Goal: Communication & Community: Share content

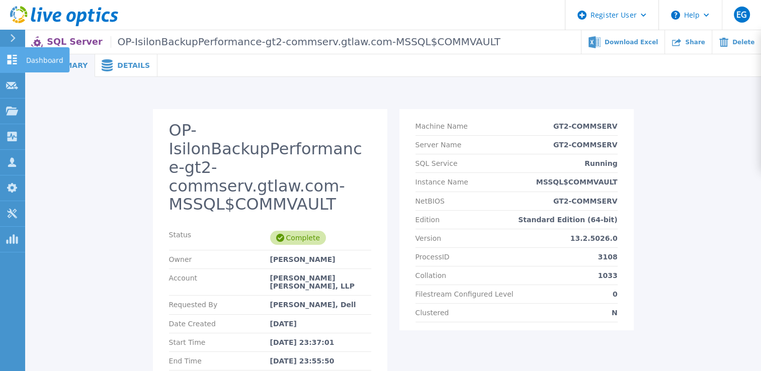
click at [14, 61] on icon at bounding box center [13, 60] width 10 height 10
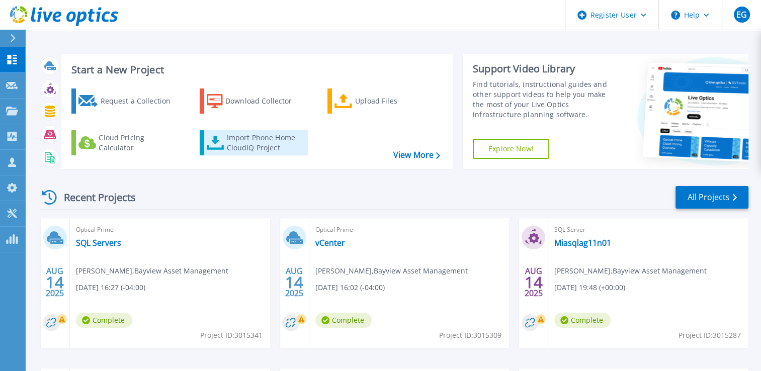
click at [243, 146] on div "Import Phone Home CloudIQ Project" at bounding box center [265, 143] width 78 height 20
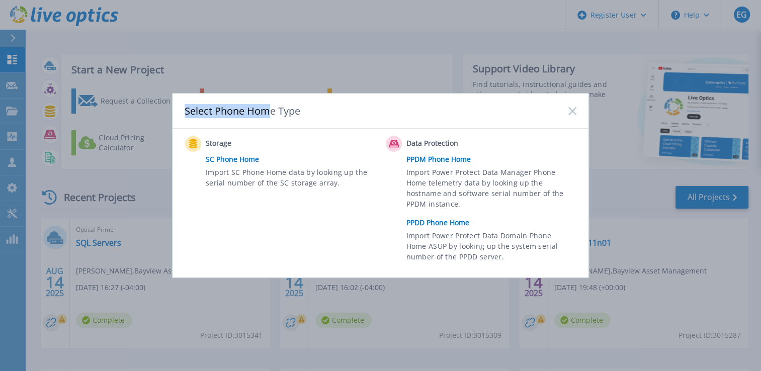
drag, startPoint x: 159, startPoint y: 83, endPoint x: 290, endPoint y: 136, distance: 140.6
click at [290, 136] on div "Select Phone Home Type Storage SC Phone Home Import SC Phone Home data by looki…" at bounding box center [380, 185] width 761 height 371
click at [571, 110] on rect at bounding box center [572, 111] width 9 height 9
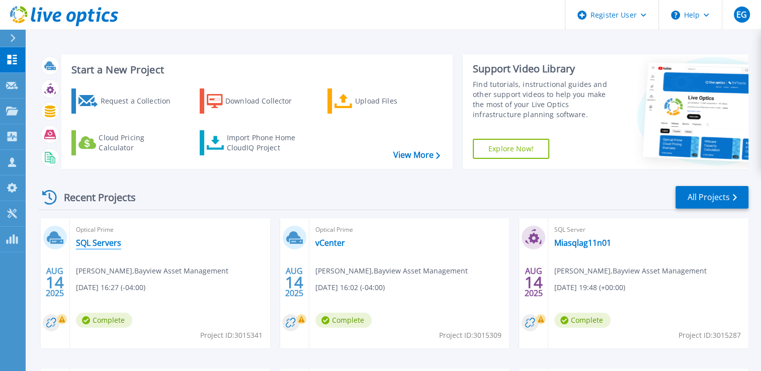
click at [95, 245] on link "SQL Servers" at bounding box center [98, 243] width 45 height 10
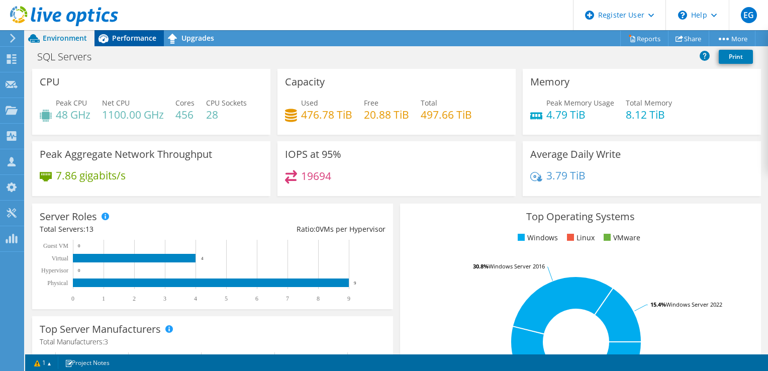
click at [135, 35] on span "Performance" at bounding box center [134, 38] width 44 height 10
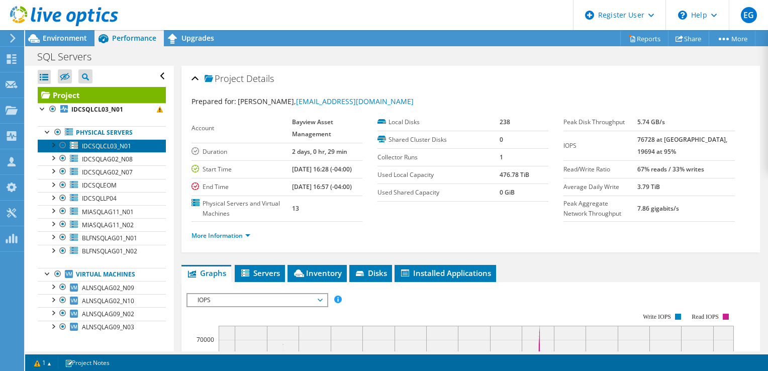
click at [113, 144] on span "IDCSQLCL03_N01" at bounding box center [106, 146] width 49 height 9
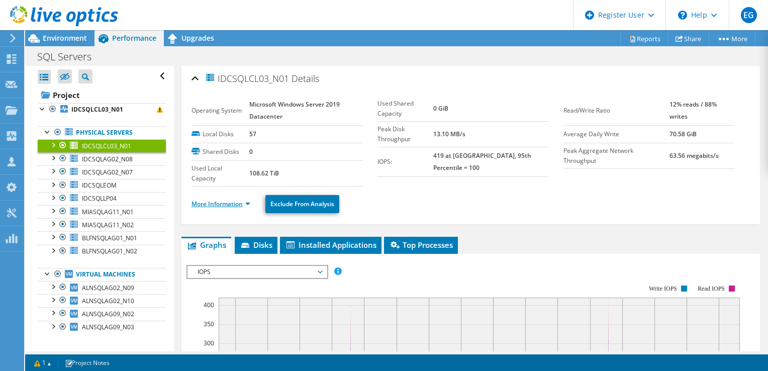
click at [223, 203] on link "More Information" at bounding box center [221, 204] width 59 height 9
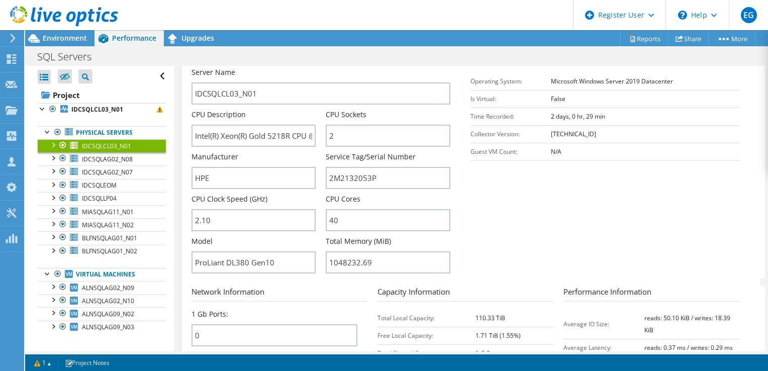
scroll to position [195, 0]
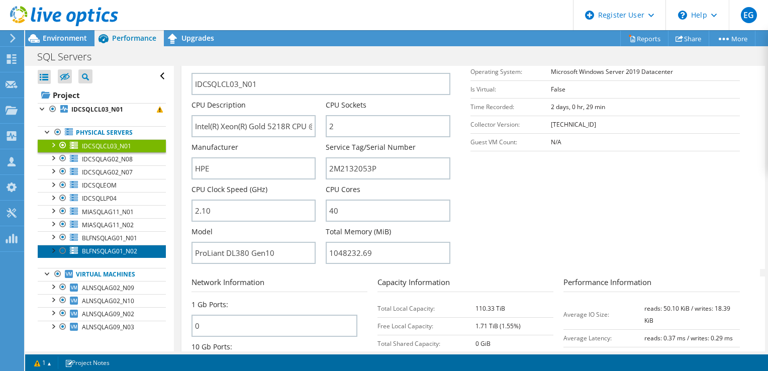
click at [103, 249] on span "BLFNSQLAG01_N02" at bounding box center [109, 251] width 55 height 9
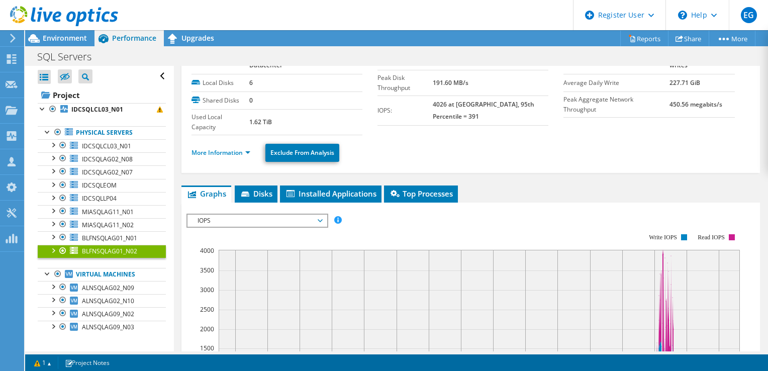
scroll to position [51, 0]
click at [237, 156] on li "More Information" at bounding box center [224, 153] width 65 height 11
click at [240, 150] on link "More Information" at bounding box center [221, 153] width 59 height 9
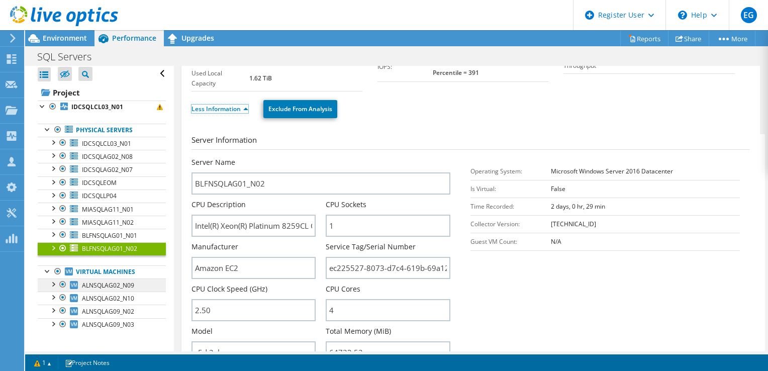
scroll to position [2, 0]
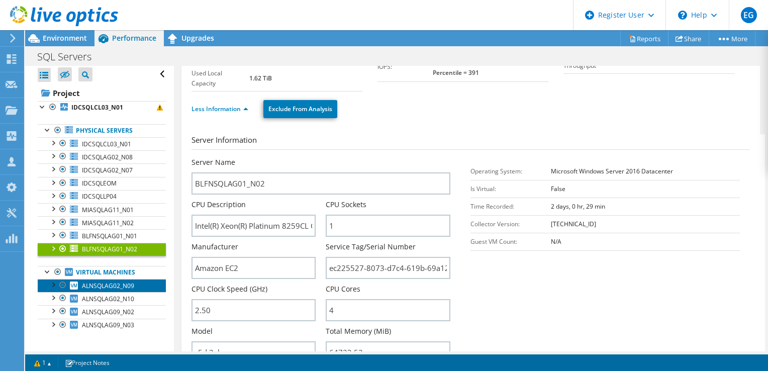
click at [136, 283] on link "ALNSQLAG02_N09" at bounding box center [102, 285] width 128 height 13
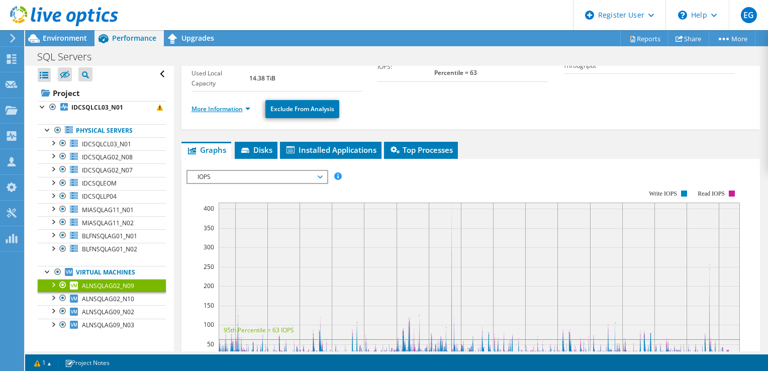
click at [233, 107] on link "More Information" at bounding box center [221, 109] width 59 height 9
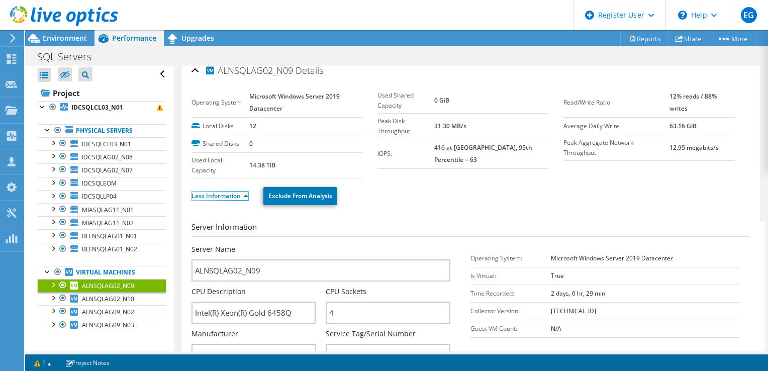
scroll to position [0, 0]
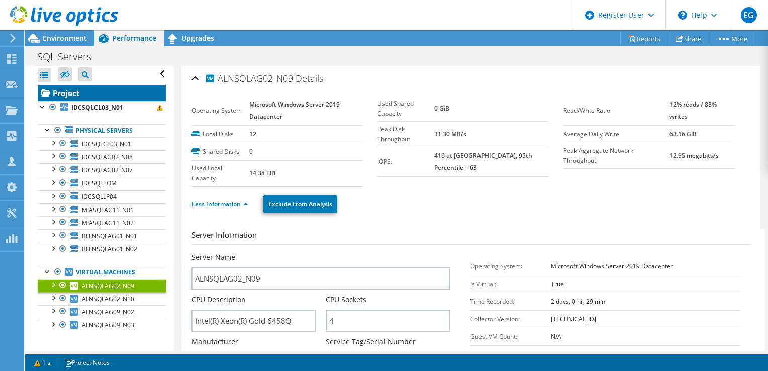
click at [93, 98] on link "Project" at bounding box center [102, 93] width 128 height 16
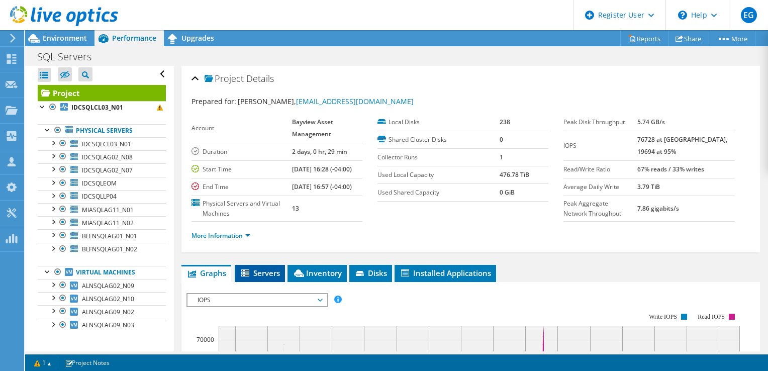
click at [276, 278] on span "Servers" at bounding box center [260, 273] width 40 height 10
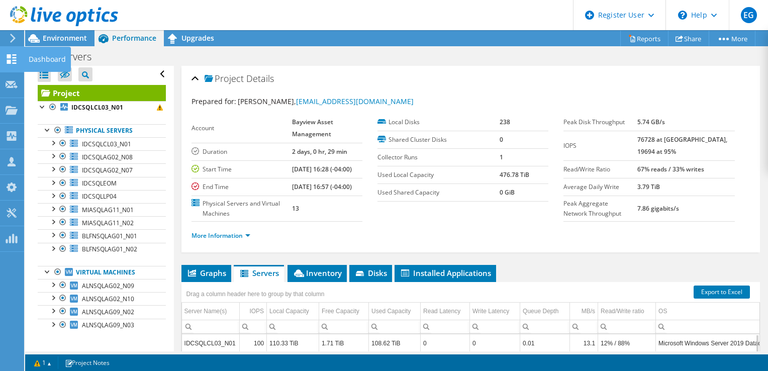
click at [8, 63] on div at bounding box center [12, 60] width 12 height 11
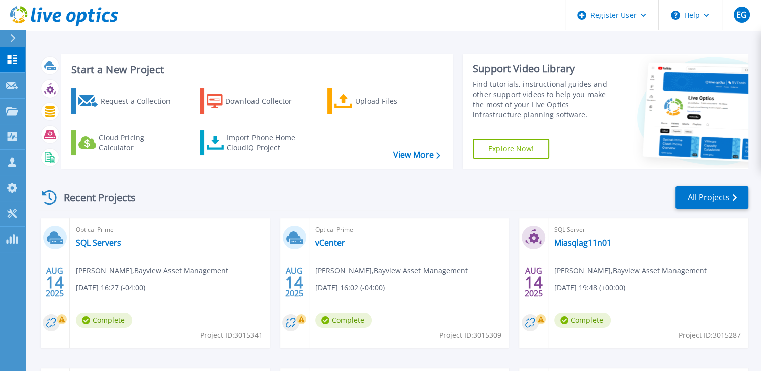
click at [327, 246] on link "vCenter" at bounding box center [330, 243] width 30 height 10
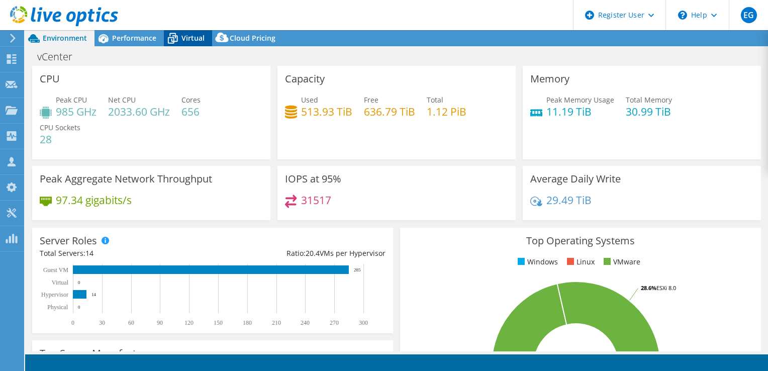
click at [193, 37] on span "Virtual" at bounding box center [193, 38] width 23 height 10
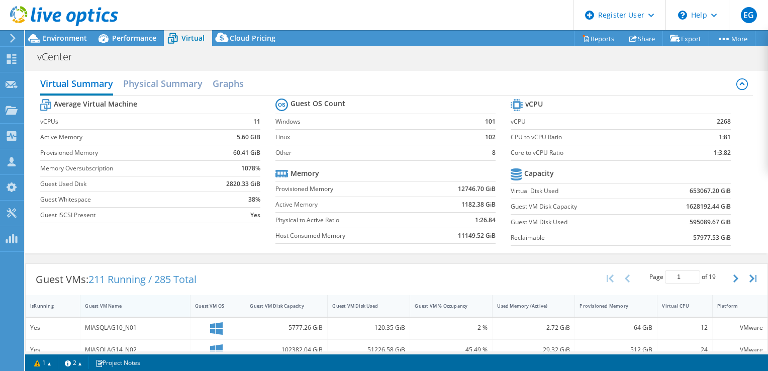
scroll to position [404, 0]
click at [720, 94] on div "Virtual Summary Physical Summary Graphs" at bounding box center [397, 84] width 714 height 23
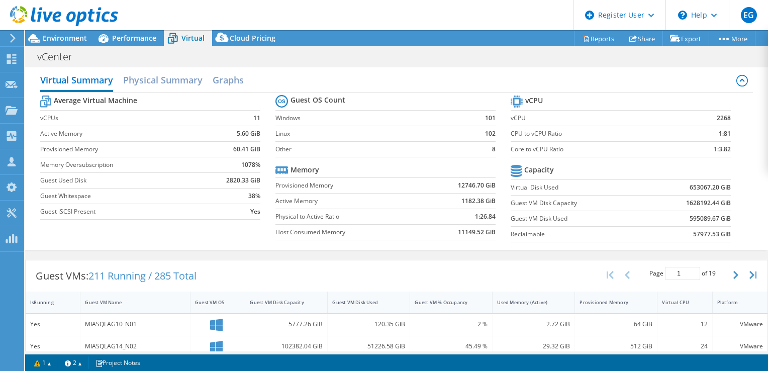
scroll to position [0, 0]
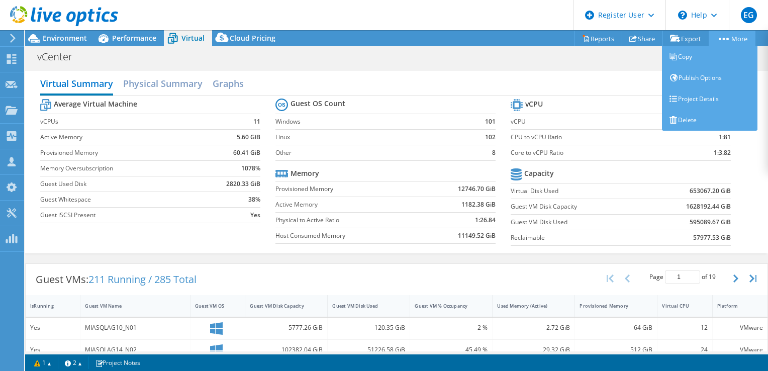
click at [732, 33] on link "More" at bounding box center [732, 39] width 47 height 16
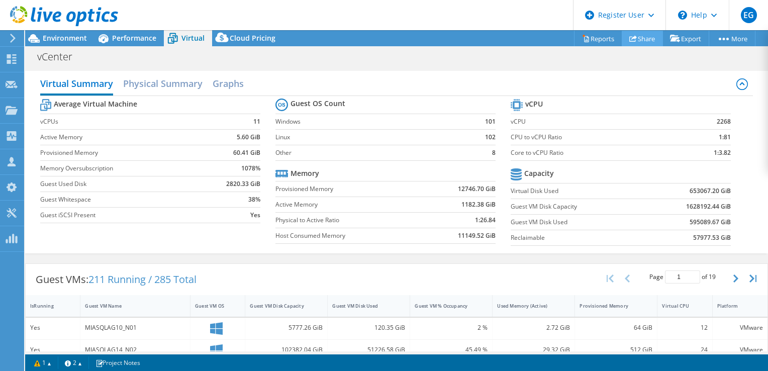
click at [636, 41] on link "Share" at bounding box center [642, 39] width 41 height 16
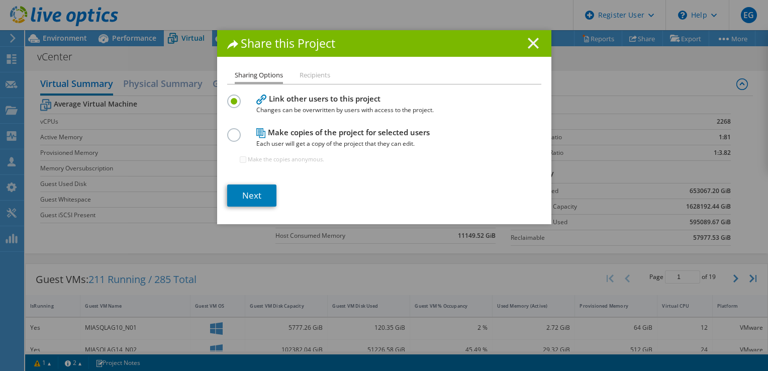
click at [528, 44] on icon at bounding box center [533, 43] width 11 height 11
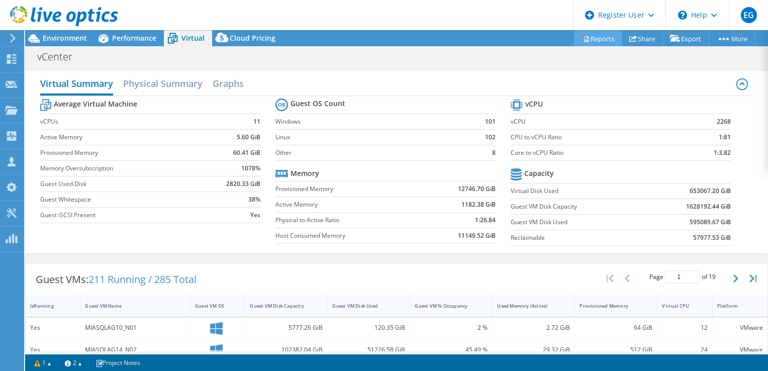
click at [590, 38] on link "Reports" at bounding box center [598, 39] width 48 height 16
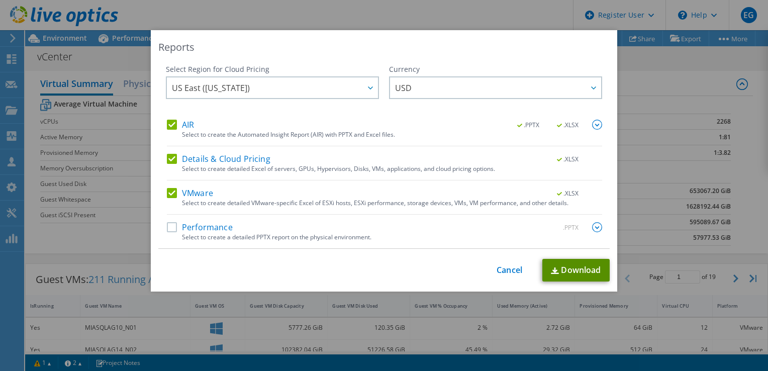
click at [569, 270] on link "Download" at bounding box center [576, 270] width 67 height 23
click at [459, 55] on div "Reports Select Region for Cloud Pricing Asia Pacific (Hong Kong) Asia Pacific (…" at bounding box center [384, 161] width 467 height 262
click at [506, 267] on link "Cancel" at bounding box center [510, 271] width 26 height 10
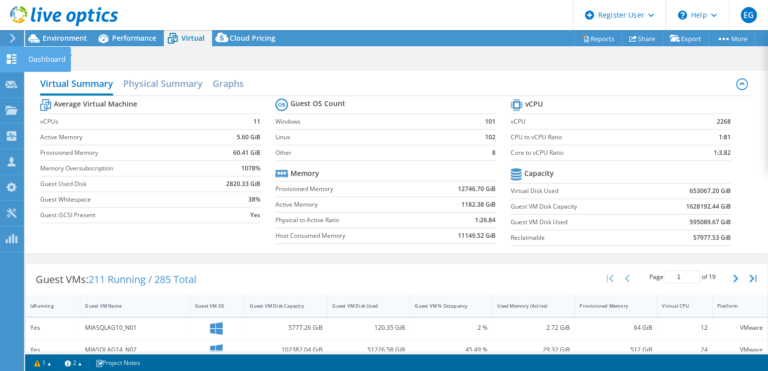
click at [16, 58] on icon at bounding box center [12, 59] width 12 height 10
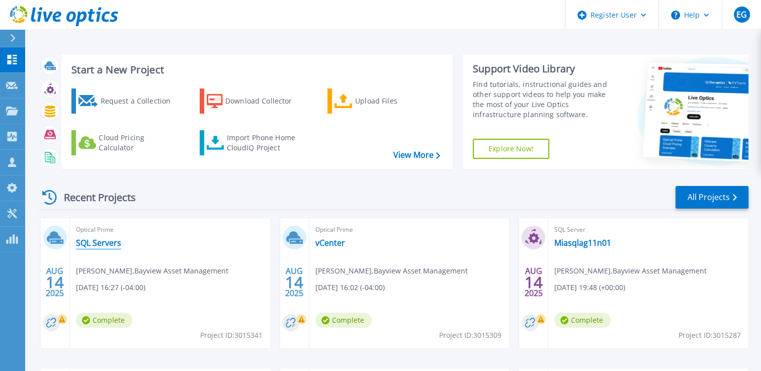
click at [98, 242] on link "SQL Servers" at bounding box center [98, 243] width 45 height 10
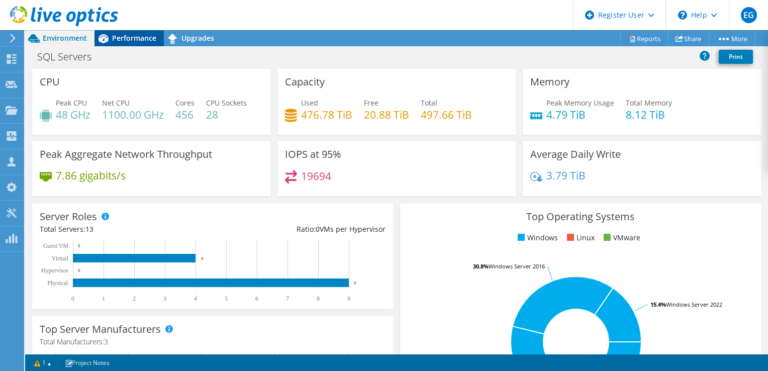
click at [137, 42] on span "Performance" at bounding box center [134, 38] width 44 height 10
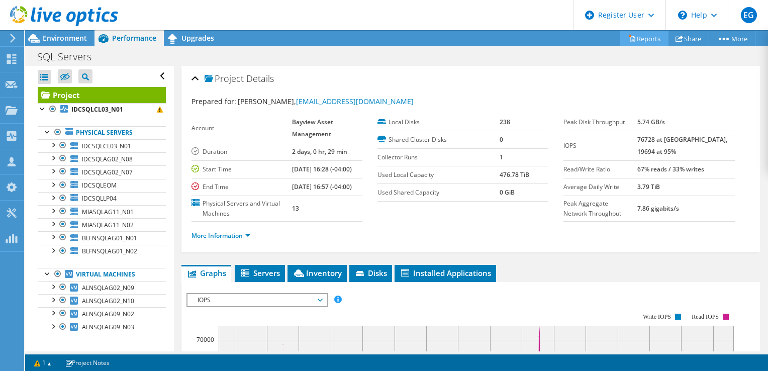
click at [646, 39] on link "Reports" at bounding box center [645, 39] width 48 height 16
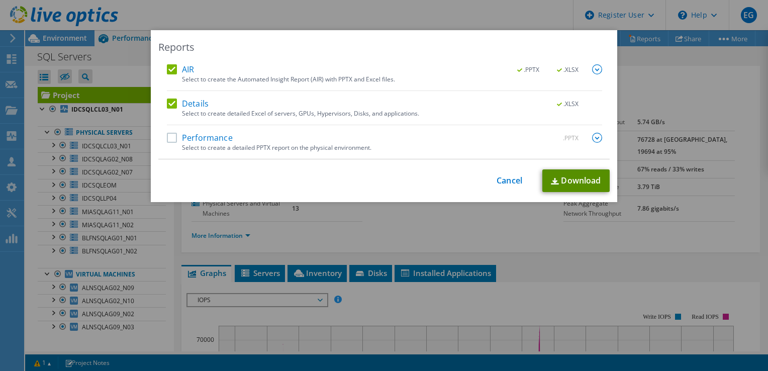
click at [558, 175] on link "Download" at bounding box center [576, 180] width 67 height 23
click at [738, 85] on div "Reports AIR .PPTX .XLSX Select to create the Automated Insight Report (AIR) wit…" at bounding box center [384, 185] width 768 height 311
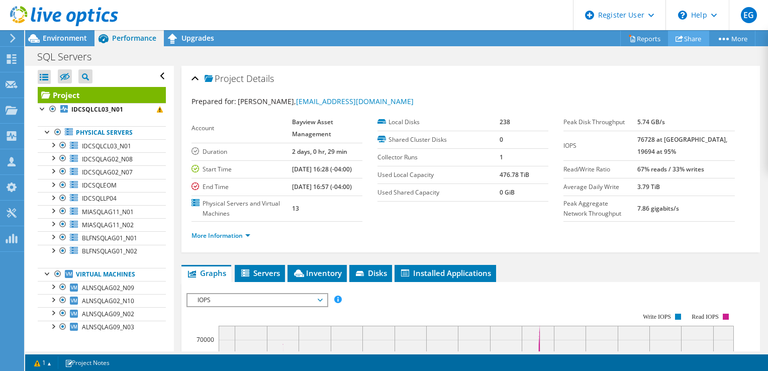
click at [683, 39] on link "Share" at bounding box center [688, 39] width 41 height 16
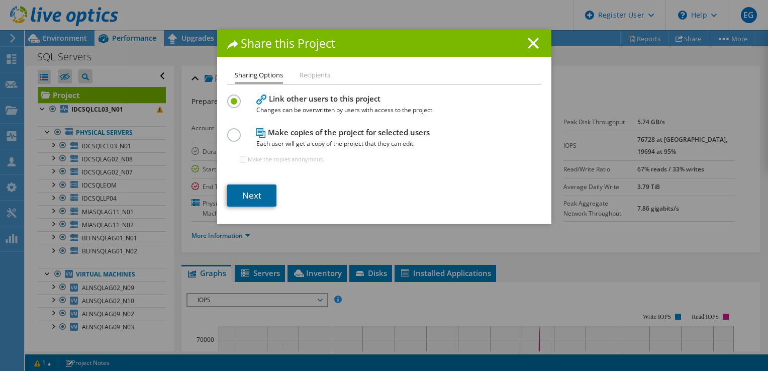
click at [255, 189] on link "Next" at bounding box center [251, 196] width 49 height 22
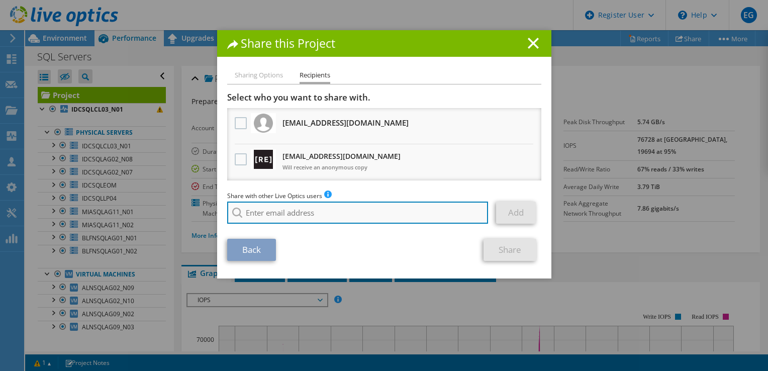
click at [269, 218] on input "search" at bounding box center [358, 213] width 262 height 22
click at [295, 213] on input "search" at bounding box center [358, 213] width 262 height 22
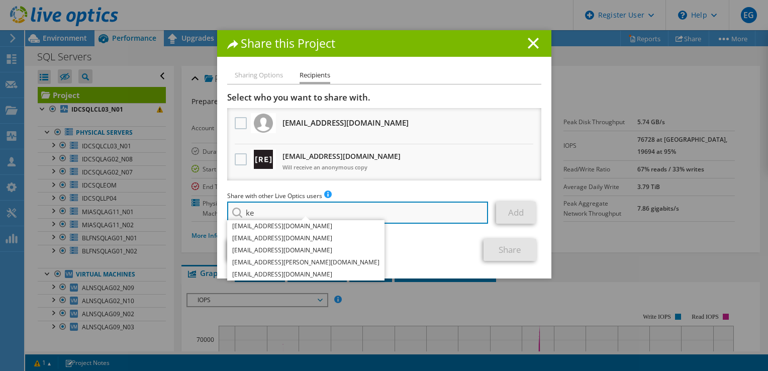
type input "k"
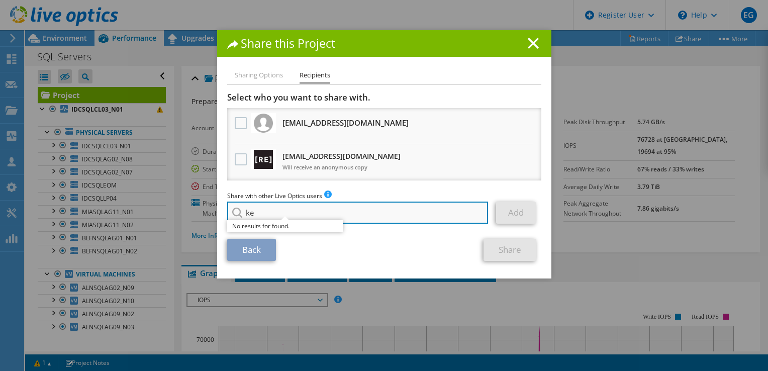
type input "k"
paste input "[PERSON_NAME][EMAIL_ADDRESS][DOMAIN_NAME]"
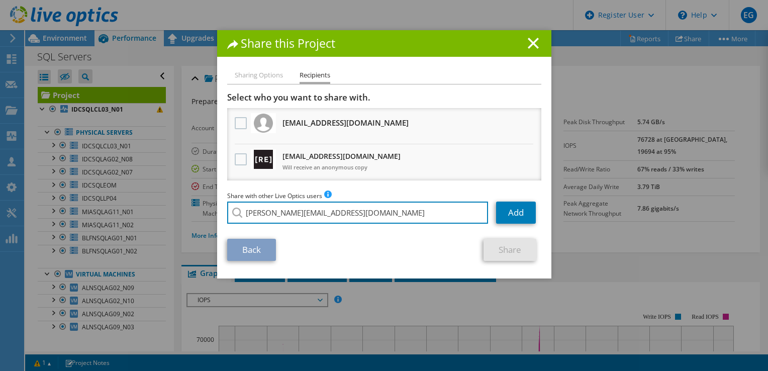
type input "[PERSON_NAME][EMAIL_ADDRESS][DOMAIN_NAME]"
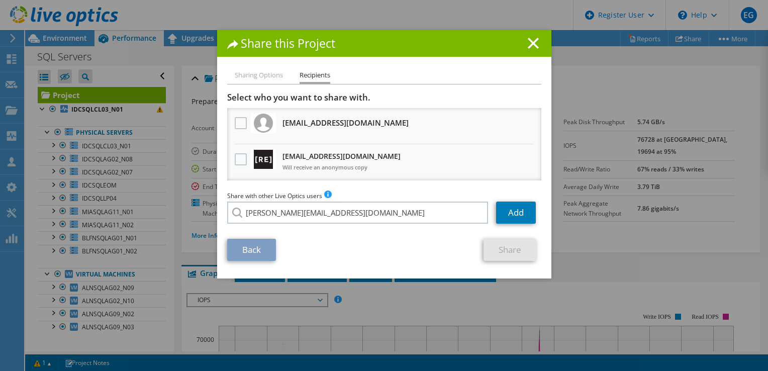
click at [274, 225] on li "[PERSON_NAME][EMAIL_ADDRESS][DOMAIN_NAME]" at bounding box center [305, 220] width 157 height 12
click at [518, 215] on link "Add" at bounding box center [516, 213] width 40 height 22
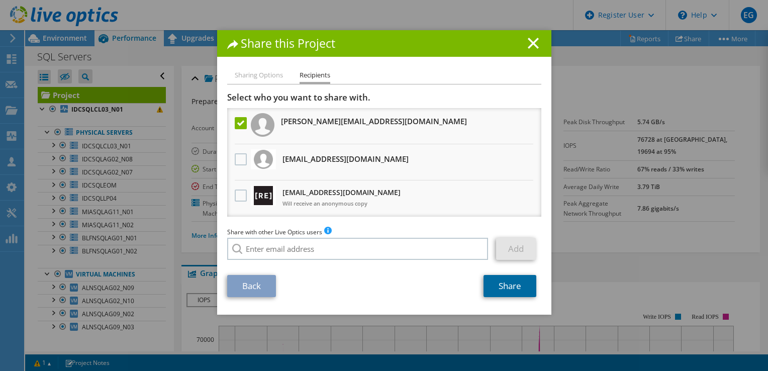
click at [498, 291] on link "Share" at bounding box center [510, 286] width 53 height 22
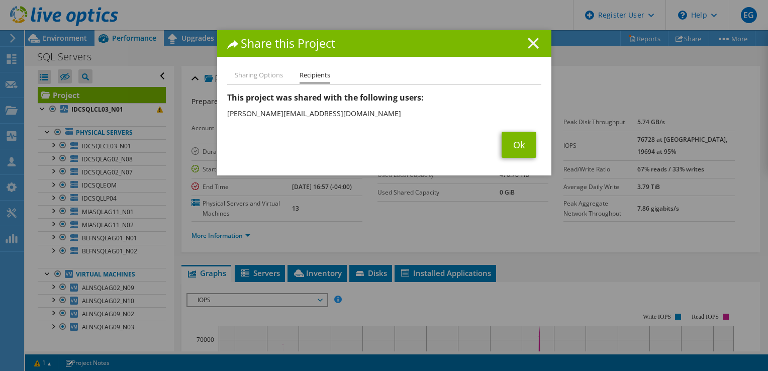
click at [534, 46] on icon at bounding box center [533, 43] width 11 height 11
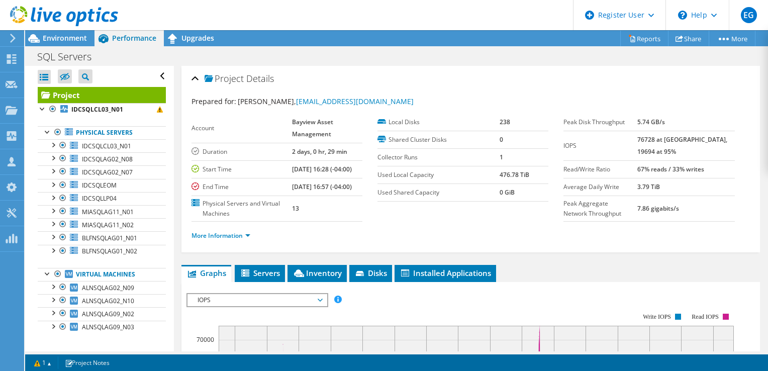
click at [30, 21] on icon at bounding box center [64, 16] width 108 height 21
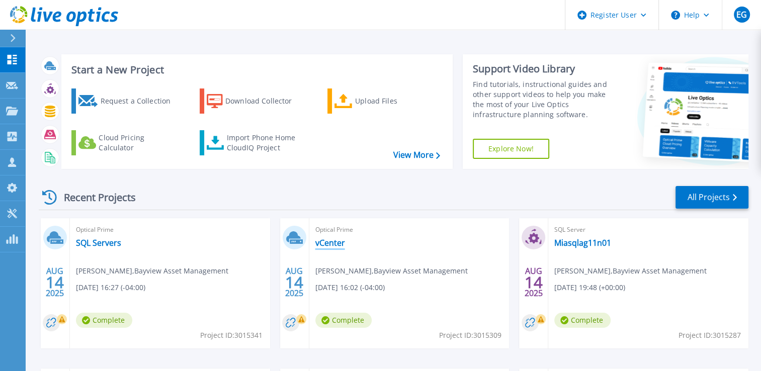
click at [331, 244] on link "vCenter" at bounding box center [330, 243] width 30 height 10
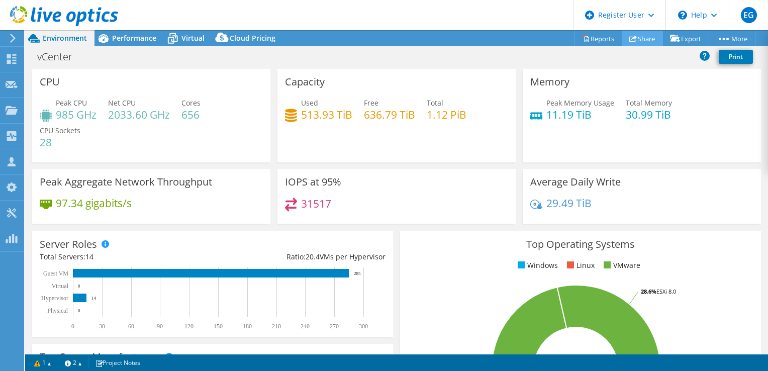
click at [639, 40] on link "Share" at bounding box center [642, 39] width 41 height 16
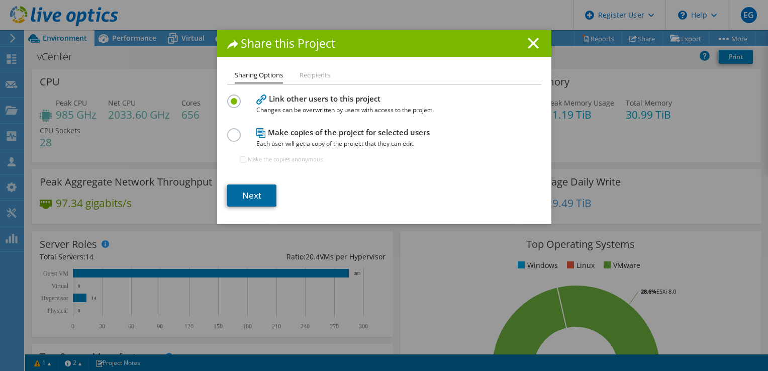
click at [242, 190] on link "Next" at bounding box center [251, 196] width 49 height 22
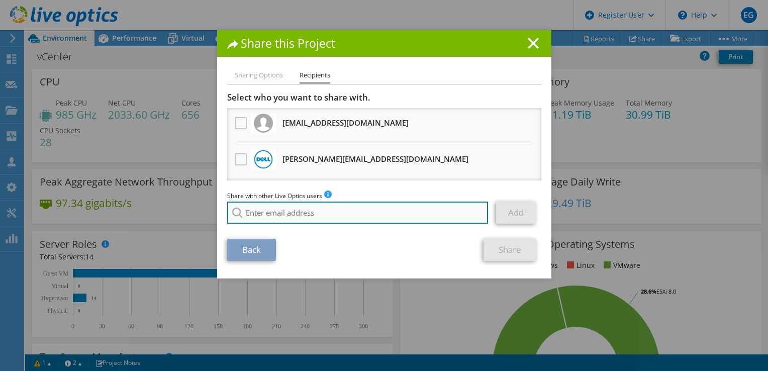
click at [263, 216] on input "search" at bounding box center [358, 213] width 262 height 22
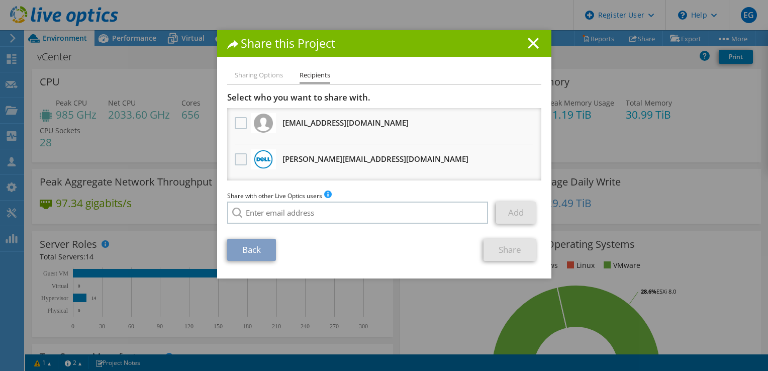
click at [235, 161] on label at bounding box center [242, 159] width 15 height 12
click at [0, 0] on input "checkbox" at bounding box center [0, 0] width 0 height 0
click at [508, 247] on link "Share" at bounding box center [510, 250] width 53 height 22
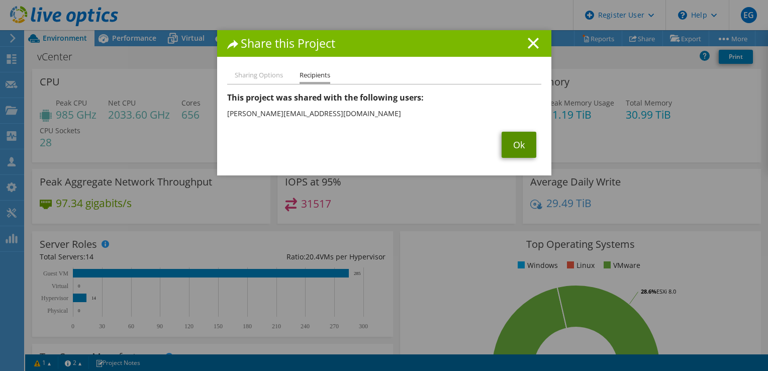
click at [518, 143] on link "Ok" at bounding box center [519, 145] width 35 height 26
